Goal: Obtain resource: Obtain resource

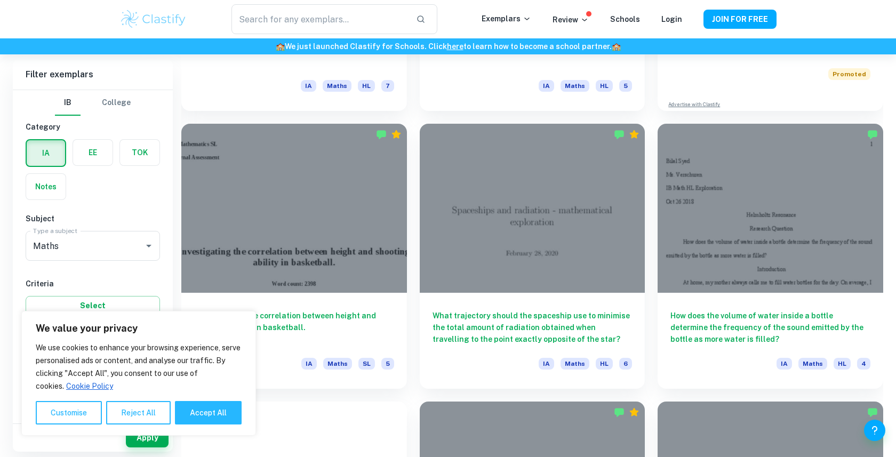
scroll to position [514, 0]
click at [202, 407] on button "Accept All" at bounding box center [208, 412] width 67 height 23
checkbox input "true"
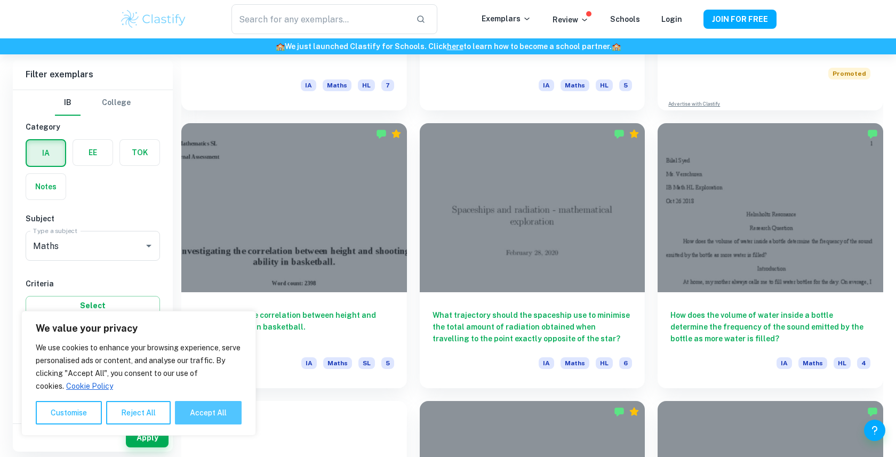
checkbox input "true"
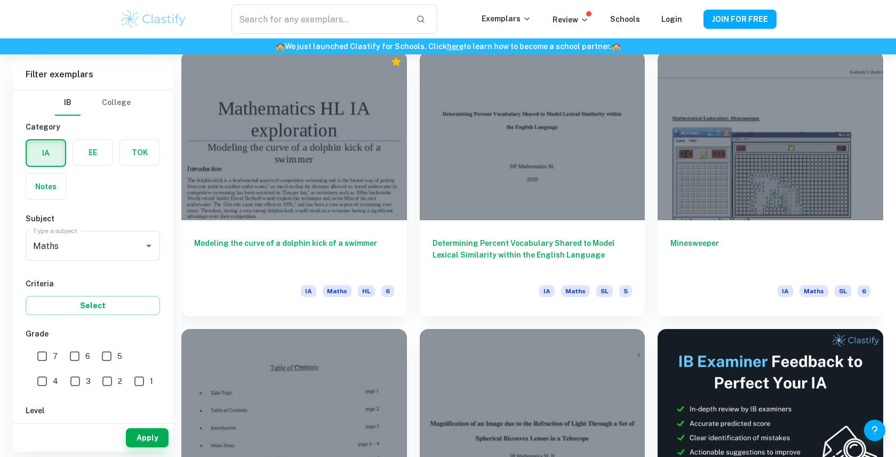
scroll to position [4480, 0]
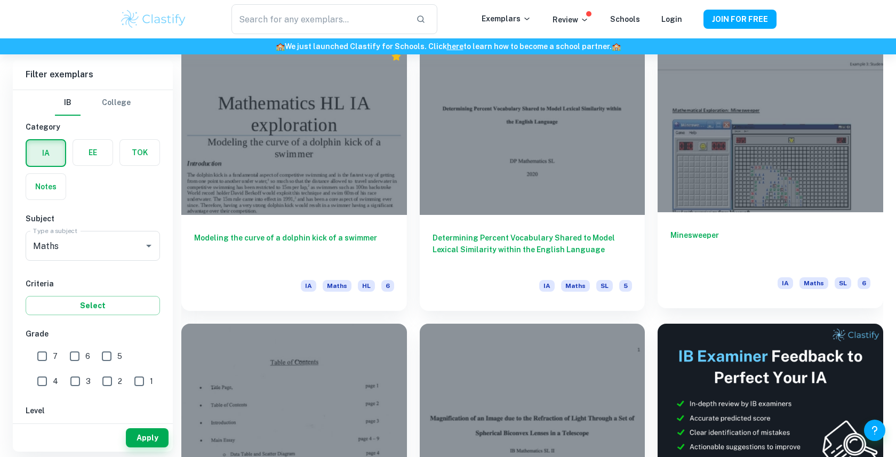
click at [808, 215] on div "Minesweeper IA Maths SL 6" at bounding box center [770, 260] width 226 height 96
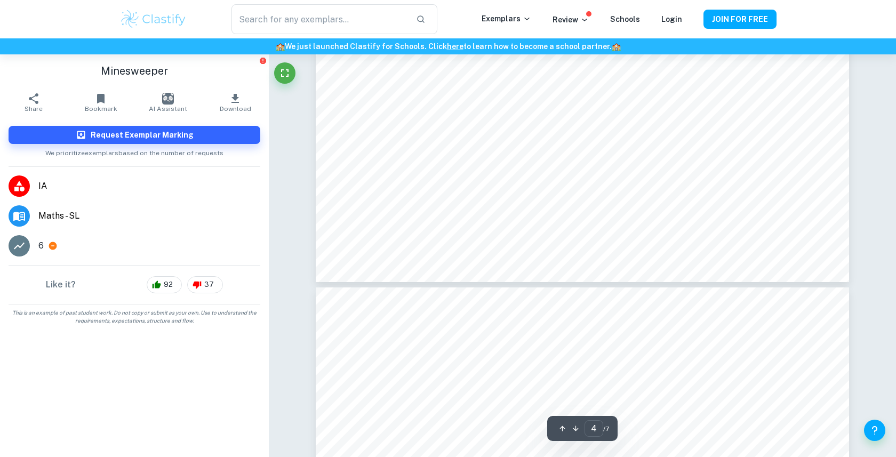
scroll to position [2986, 0]
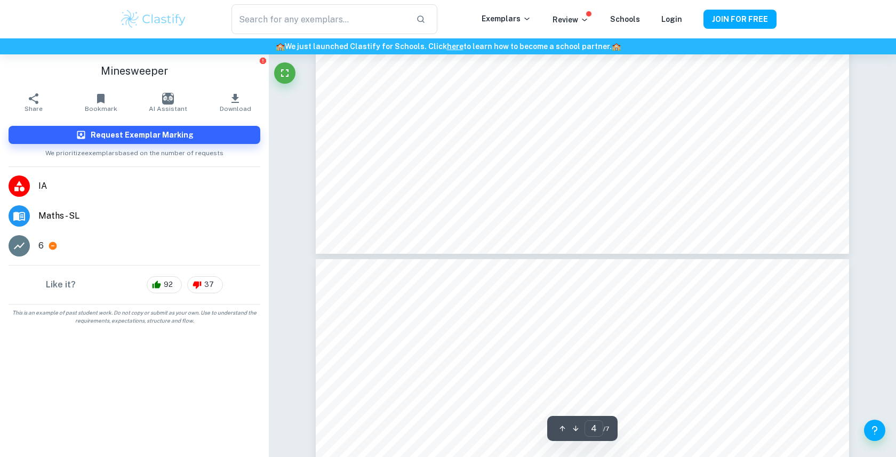
type input "5"
